Goal: Obtain resource: Obtain resource

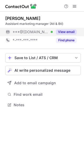
scroll to position [101, 84]
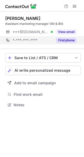
click at [69, 38] on button "Find phone" at bounding box center [66, 40] width 21 height 5
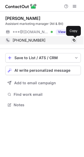
click at [73, 40] on span at bounding box center [74, 40] width 4 height 4
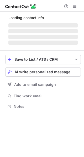
scroll to position [101, 84]
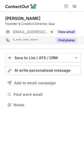
click at [69, 37] on div "Find phone" at bounding box center [65, 40] width 24 height 8
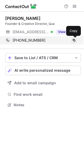
click at [74, 39] on span at bounding box center [74, 40] width 4 height 4
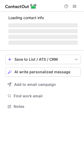
scroll to position [114, 84]
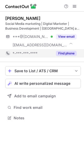
click at [67, 52] on button "Find phone" at bounding box center [66, 53] width 21 height 5
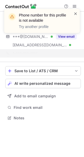
click at [77, 12] on span at bounding box center [75, 13] width 4 height 5
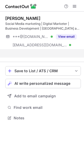
scroll to position [106, 84]
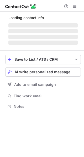
scroll to position [110, 84]
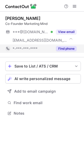
click at [71, 48] on button "Find phone" at bounding box center [66, 48] width 21 height 5
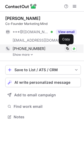
click at [67, 48] on span at bounding box center [67, 49] width 4 height 4
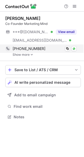
click at [33, 53] on div "+919873243456 Copied! WhatsApp" at bounding box center [40, 48] width 71 height 8
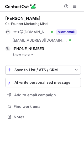
click at [32, 54] on img at bounding box center [31, 55] width 3 height 4
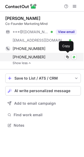
scroll to position [121, 84]
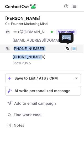
drag, startPoint x: 46, startPoint y: 59, endPoint x: 14, endPoint y: 49, distance: 33.4
click at [14, 49] on div "+919873243456 Copy WhatsApp +99717025198 Copy WhatsApp" at bounding box center [40, 52] width 71 height 17
copy div "919873243456 Copy WhatsApp +99717025198"
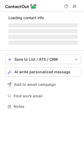
scroll to position [101, 84]
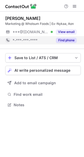
click at [71, 43] on button "Find phone" at bounding box center [66, 40] width 21 height 5
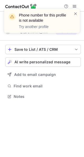
scroll to position [93, 84]
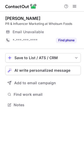
scroll to position [101, 84]
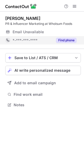
click at [69, 41] on button "Find phone" at bounding box center [66, 40] width 21 height 5
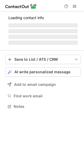
scroll to position [106, 84]
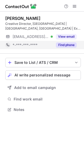
click at [66, 44] on button "Find phone" at bounding box center [66, 44] width 21 height 5
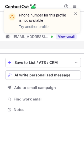
scroll to position [98, 84]
